Goal: Information Seeking & Learning: Find specific fact

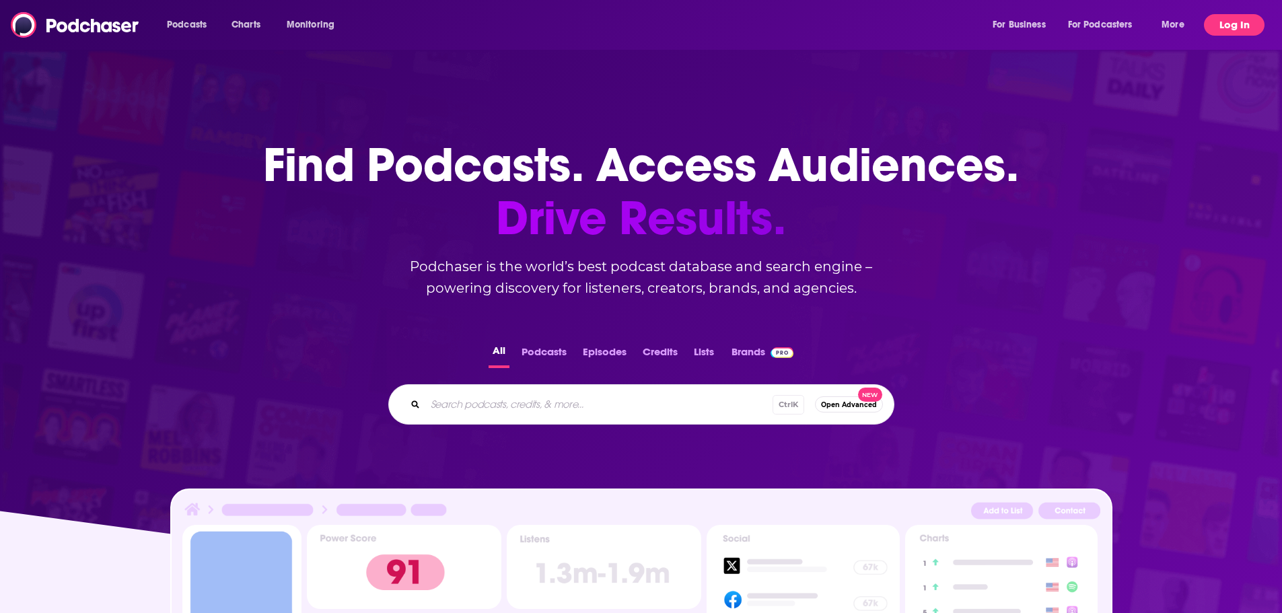
click at [1229, 26] on button "Log In" at bounding box center [1234, 25] width 61 height 22
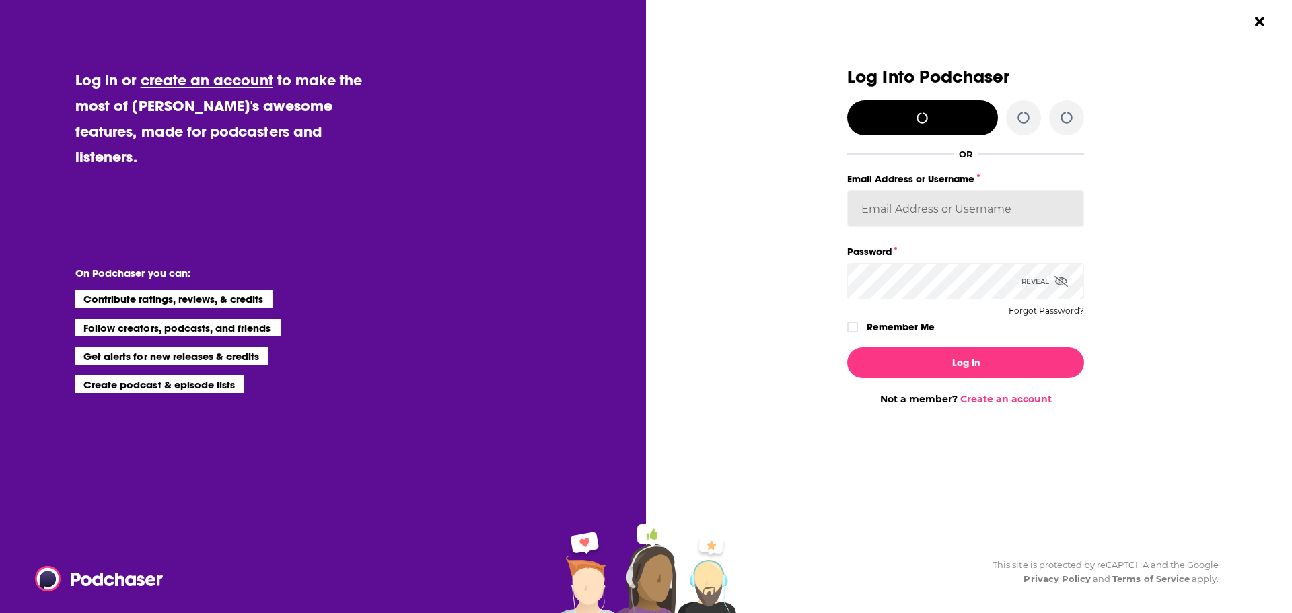
type input "[EMAIL_ADDRESS][DOMAIN_NAME]"
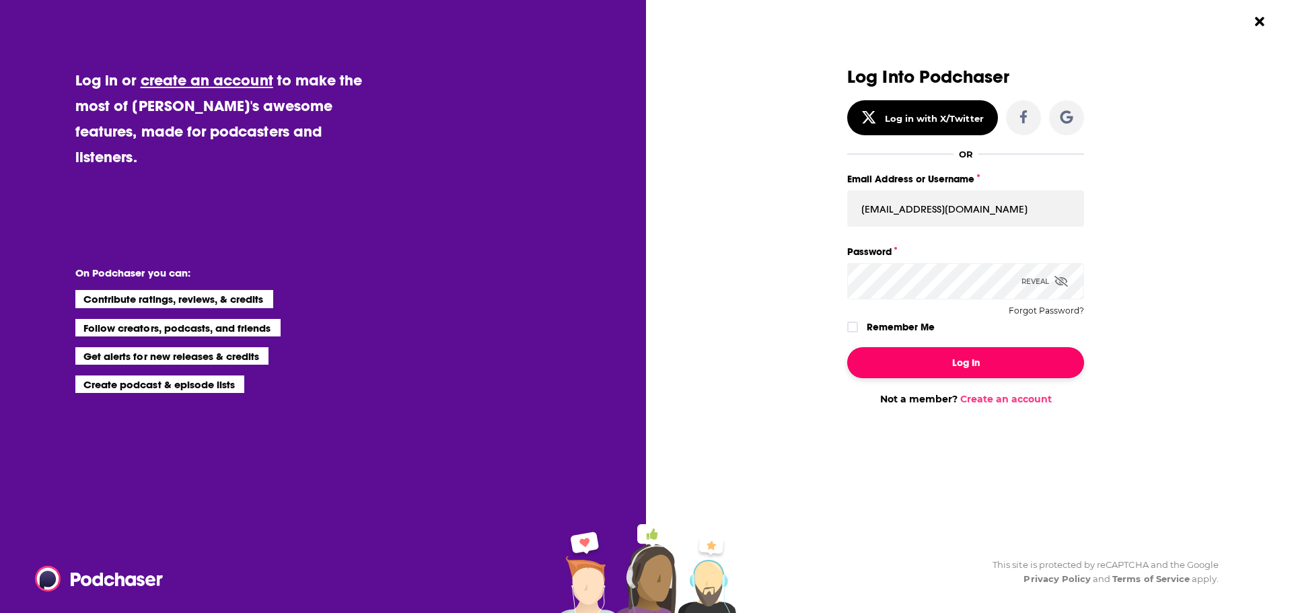
click at [966, 367] on button "Log In" at bounding box center [965, 362] width 237 height 31
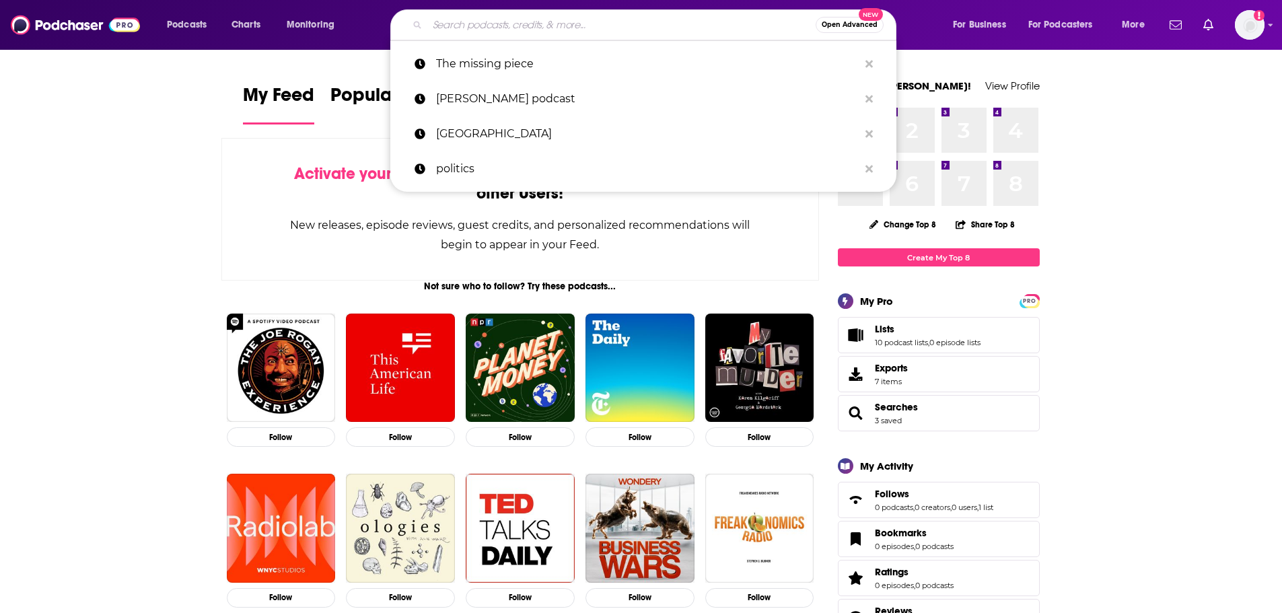
click at [544, 26] on input "Search podcasts, credits, & more..." at bounding box center [621, 25] width 388 height 22
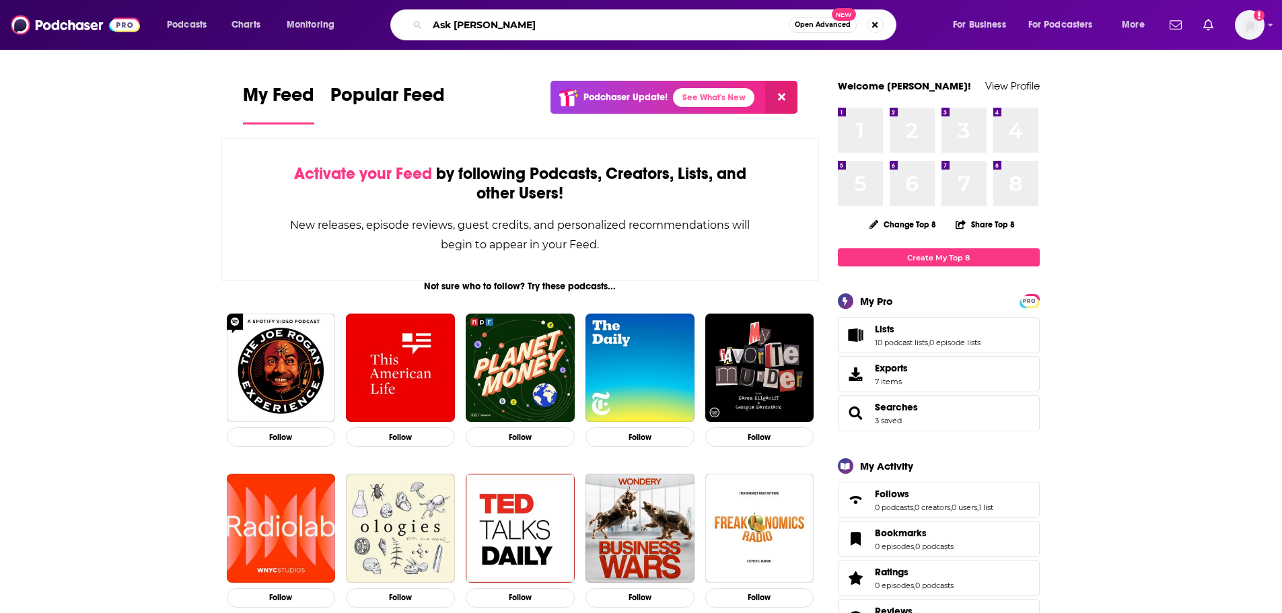
type input "Ask [PERSON_NAME]"
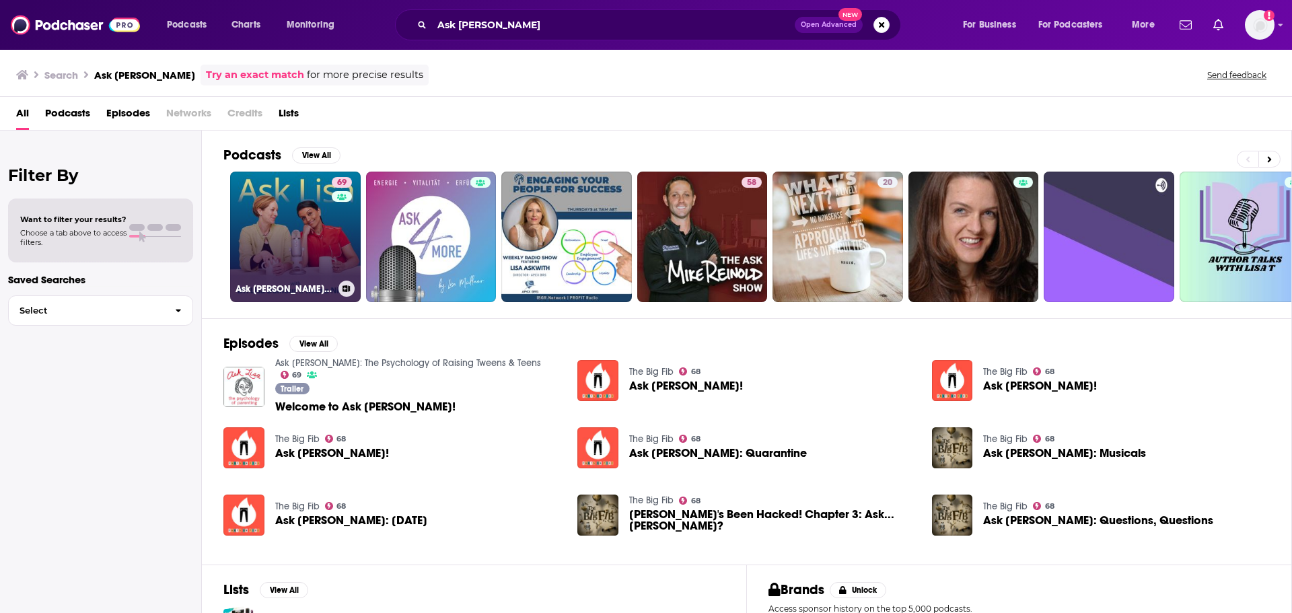
click at [288, 236] on link "69 Ask [PERSON_NAME]: The Psychology of Raising Tweens & Teens" at bounding box center [295, 237] width 131 height 131
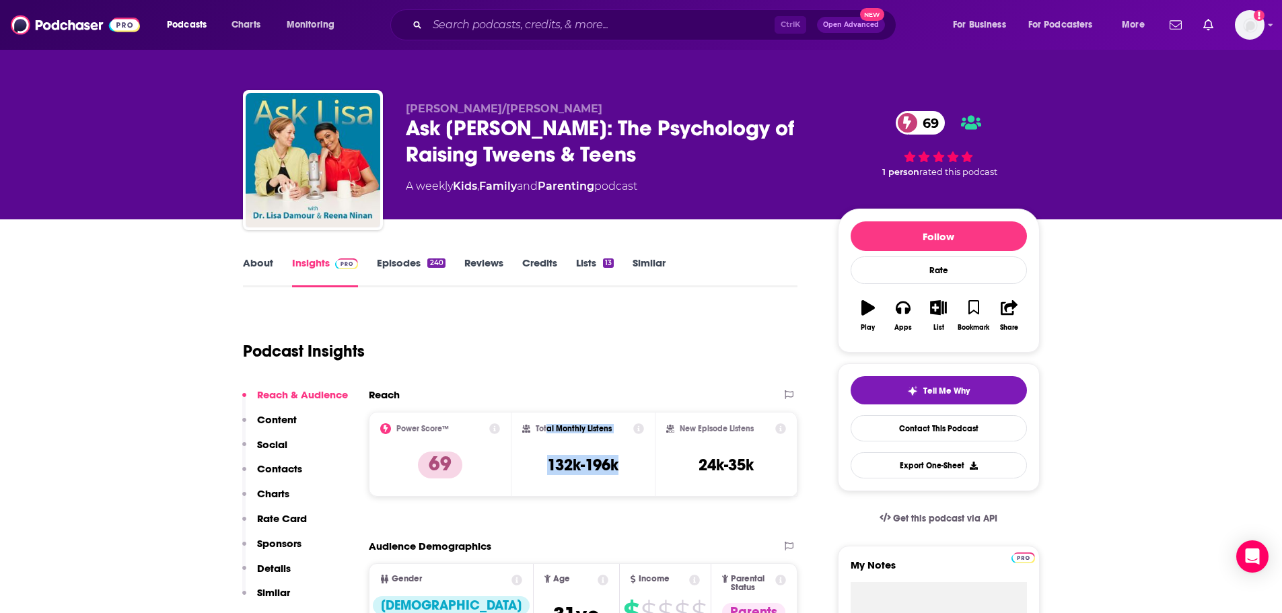
drag, startPoint x: 638, startPoint y: 476, endPoint x: 546, endPoint y: 430, distance: 102.9
click at [546, 430] on div "Total Monthly Listens 132k-196k" at bounding box center [583, 454] width 122 height 62
drag, startPoint x: 780, startPoint y: 476, endPoint x: 690, endPoint y: 429, distance: 101.7
click at [690, 429] on div "New Episode Listens 24k-35k" at bounding box center [726, 454] width 120 height 62
click at [784, 474] on div "New Episode Listens 24k-35k" at bounding box center [726, 454] width 120 height 62
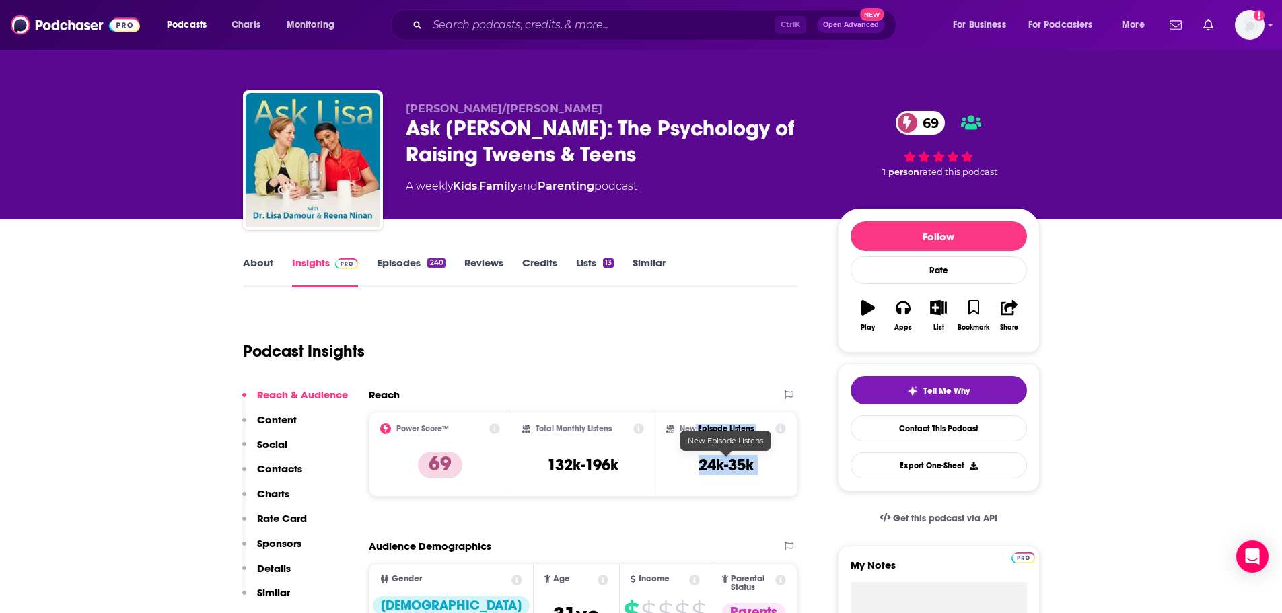
drag, startPoint x: 784, startPoint y: 474, endPoint x: 694, endPoint y: 444, distance: 94.5
click at [694, 444] on div "New Episode Listens 24k-35k" at bounding box center [726, 454] width 120 height 62
drag, startPoint x: 633, startPoint y: 465, endPoint x: 537, endPoint y: 429, distance: 102.9
click at [537, 429] on div "Total Monthly Listens 132k-196k" at bounding box center [583, 454] width 122 height 62
copy div "Total Monthly Listens 132k-196k"
